Goal: Task Accomplishment & Management: Manage account settings

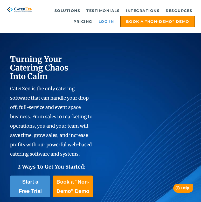
click at [103, 21] on link "Log in" at bounding box center [106, 21] width 21 height 10
